Goal: Task Accomplishment & Management: Complete application form

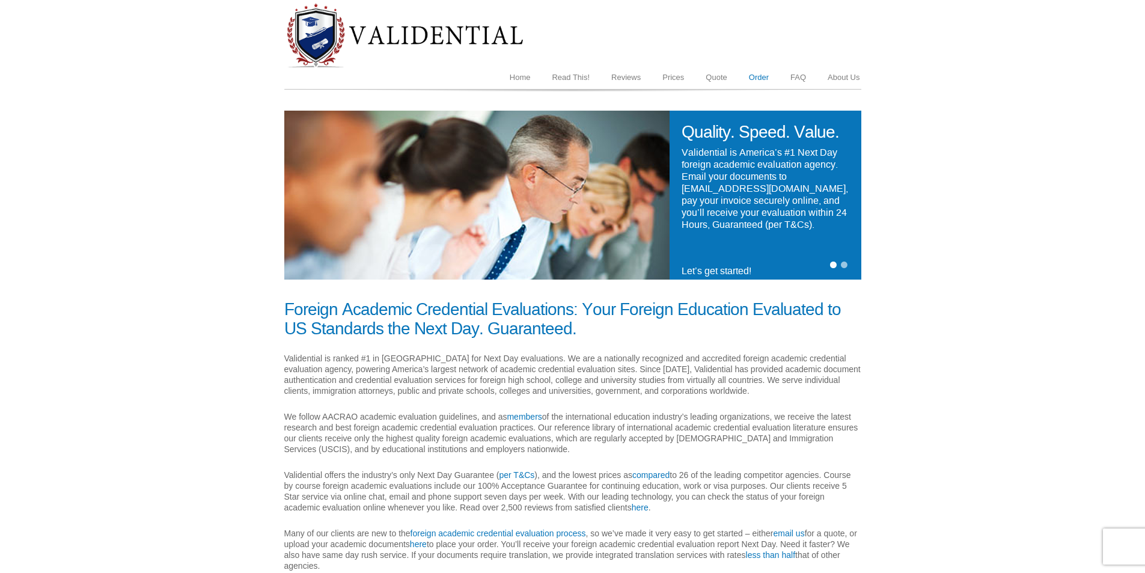
click at [772, 75] on link "Order" at bounding box center [758, 77] width 41 height 23
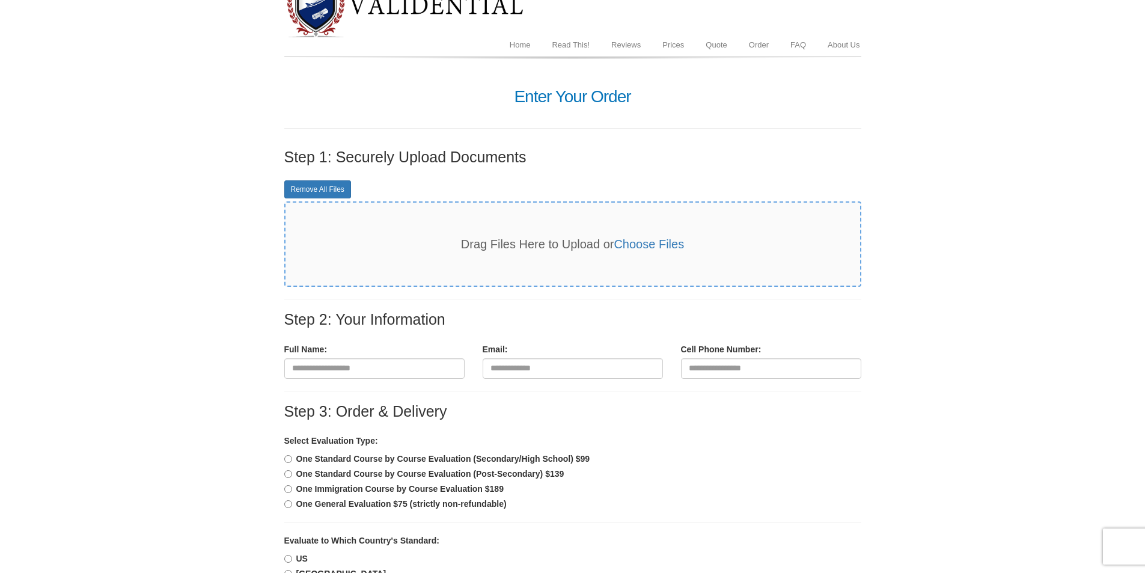
scroll to position [60, 0]
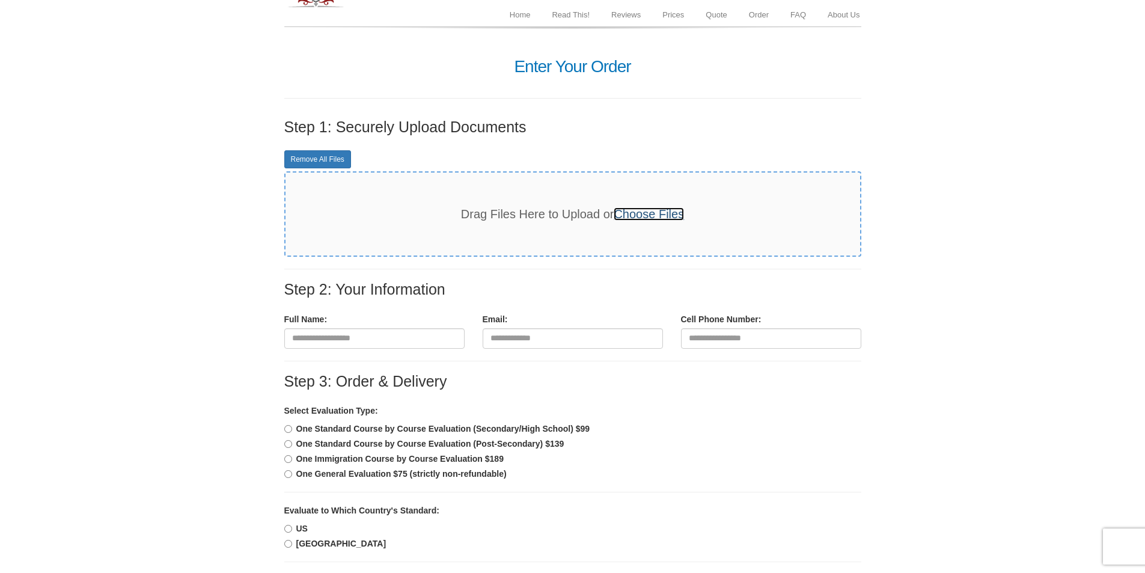
click at [641, 210] on link "Choose Files" at bounding box center [649, 213] width 70 height 13
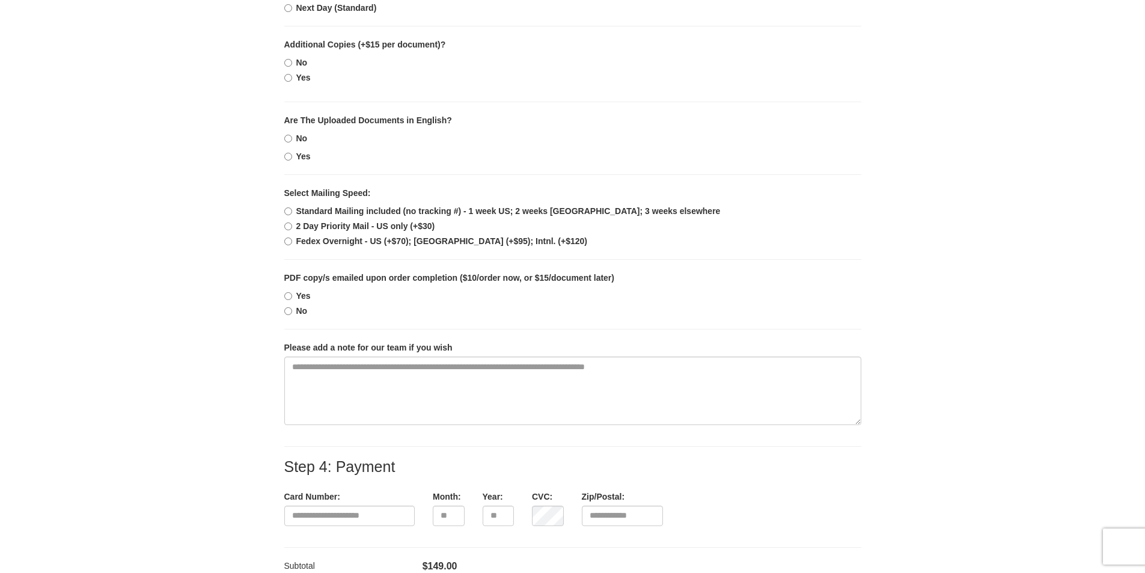
scroll to position [781, 0]
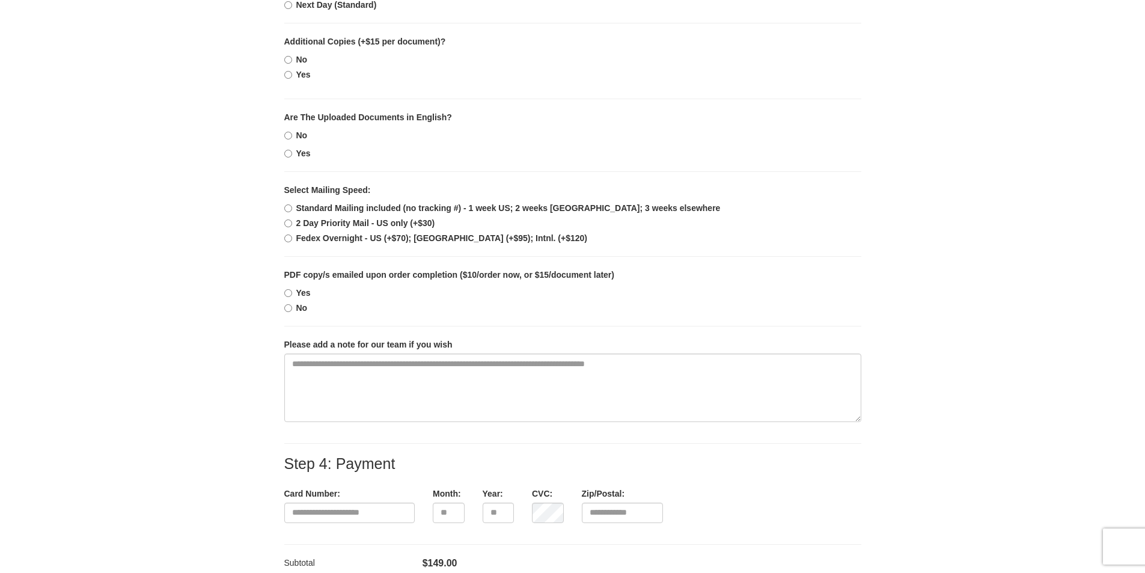
click at [295, 310] on label "No" at bounding box center [295, 308] width 23 height 12
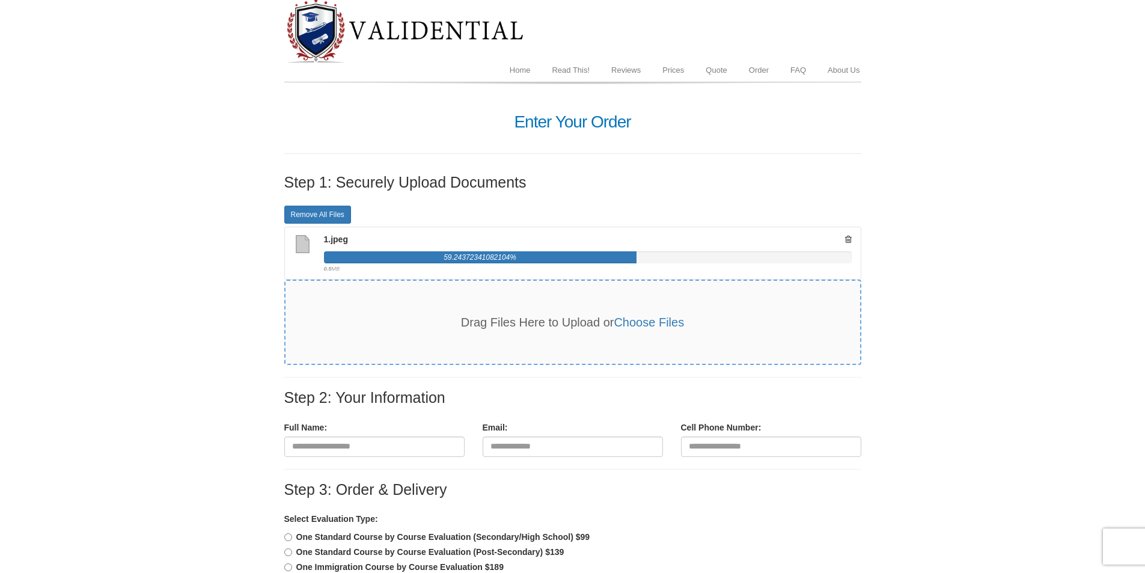
scroll to position [0, 0]
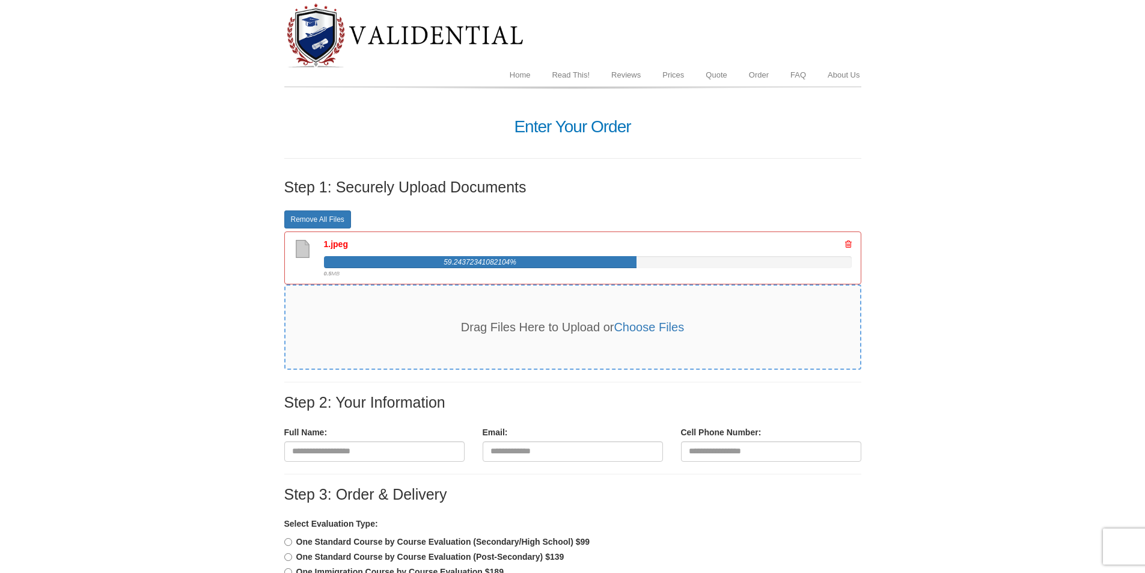
click at [846, 243] on icon at bounding box center [848, 244] width 7 height 8
